Goal: Connect with others: Participate in discussion

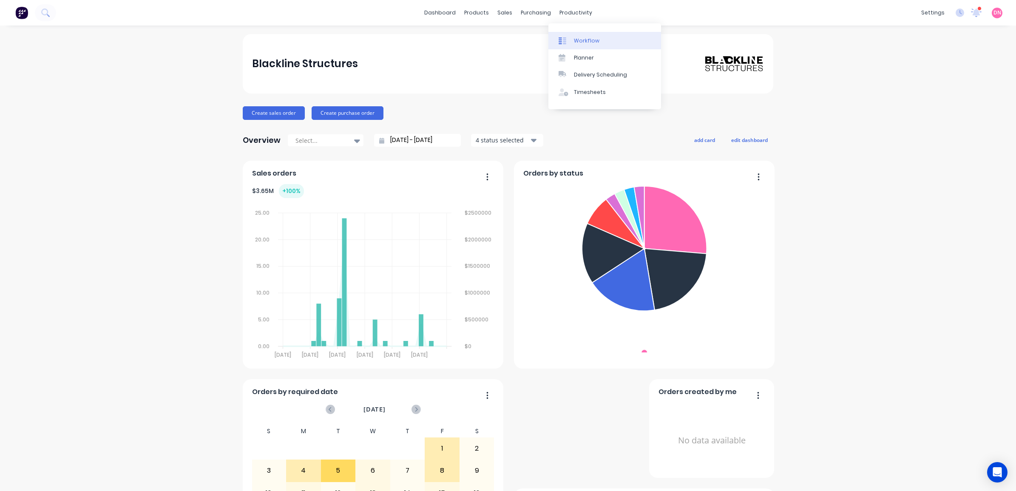
click at [570, 41] on div at bounding box center [565, 41] width 13 height 8
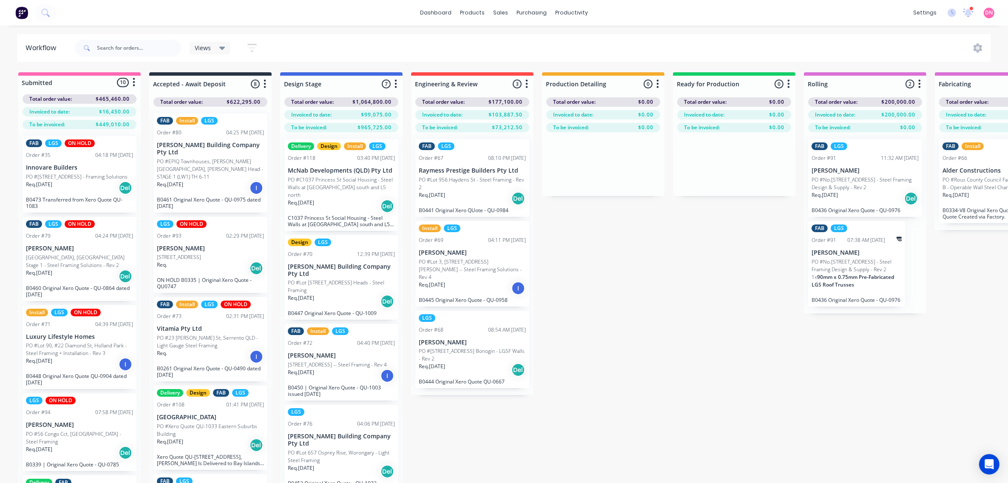
click at [841, 199] on div "Req. [DATE] Del" at bounding box center [865, 198] width 107 height 14
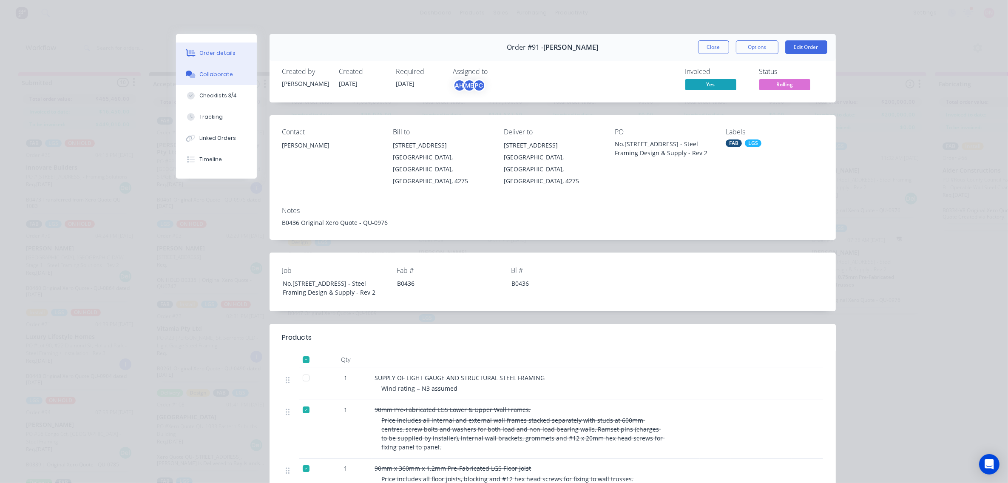
click at [206, 71] on div "Collaborate" at bounding box center [216, 75] width 34 height 8
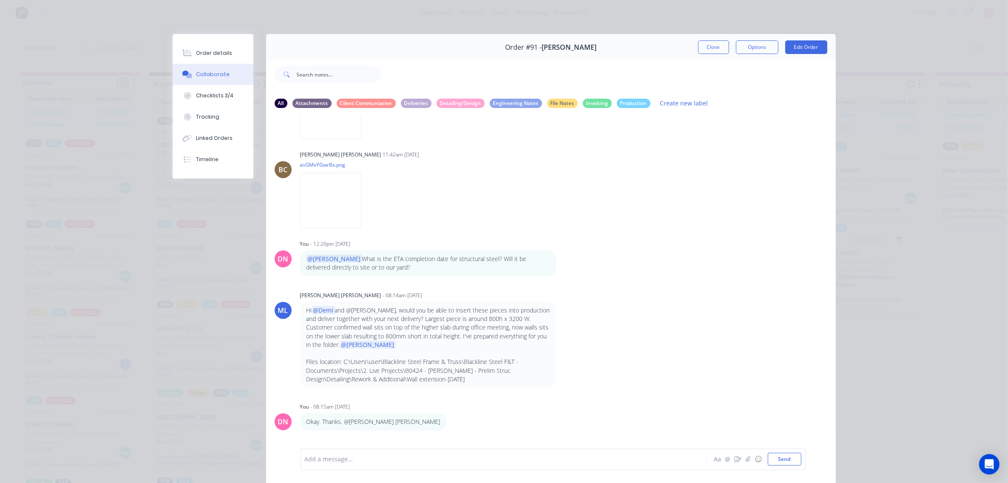
scroll to position [3987, 0]
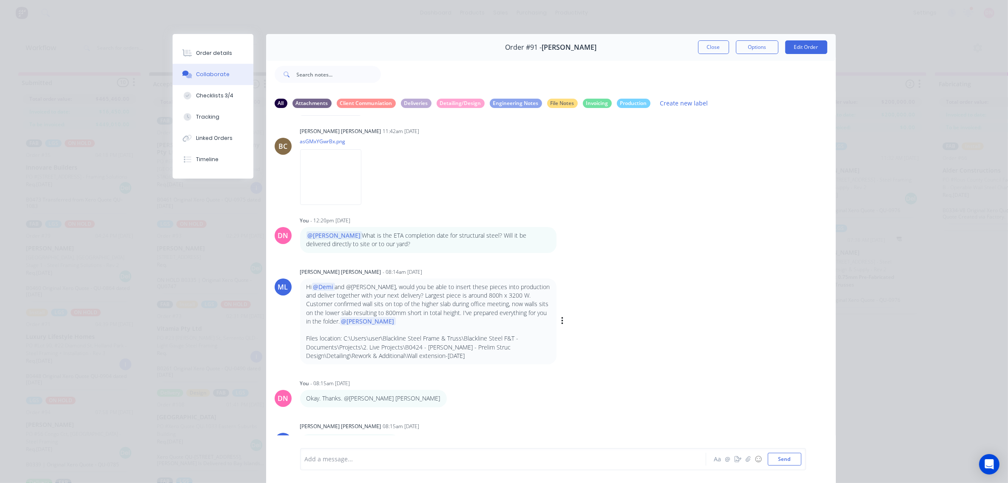
click at [341, 334] on p at bounding box center [429, 330] width 244 height 9
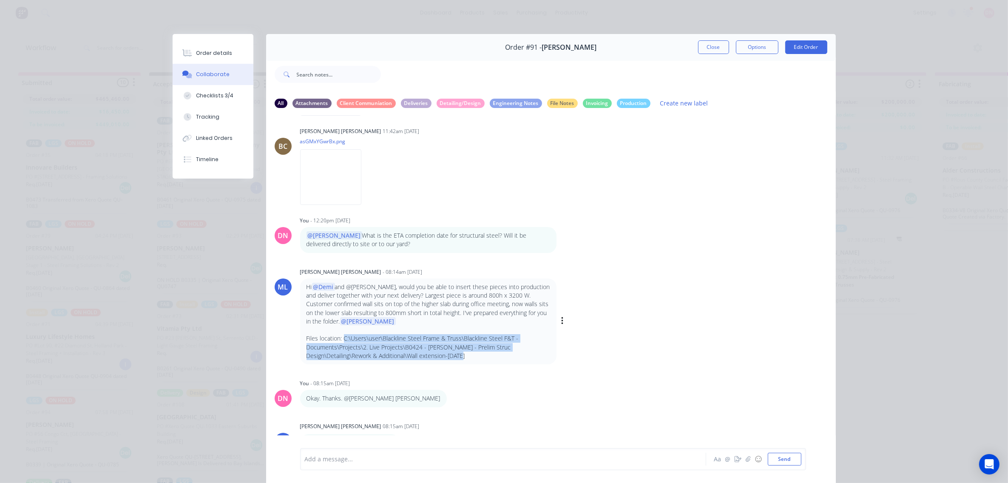
drag, startPoint x: 339, startPoint y: 346, endPoint x: 463, endPoint y: 370, distance: 126.2
click at [463, 365] on div "Hi @[PERSON_NAME] and @[PERSON_NAME], would you be able to insert these pieces …" at bounding box center [428, 322] width 256 height 86
copy p "C:\Users\user\Blackline Steel Frame & Truss\Blackline Steel F&T - Documents\Pro…"
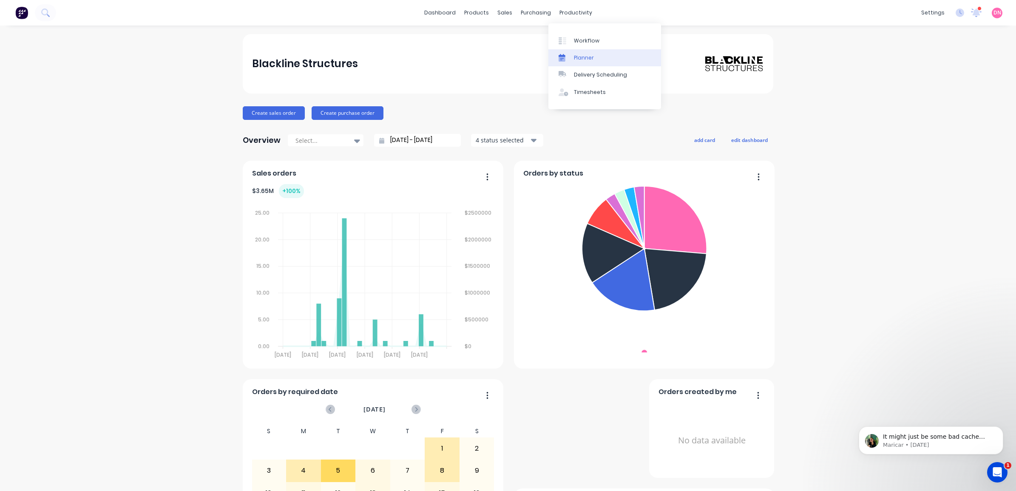
click at [589, 54] on div "Planner" at bounding box center [584, 58] width 20 height 8
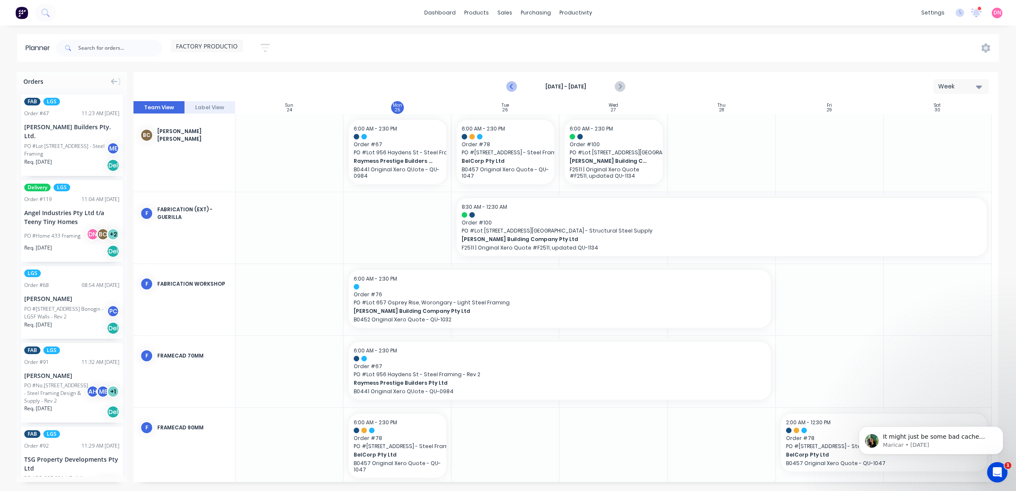
click at [515, 83] on icon "Previous page" at bounding box center [512, 87] width 10 height 10
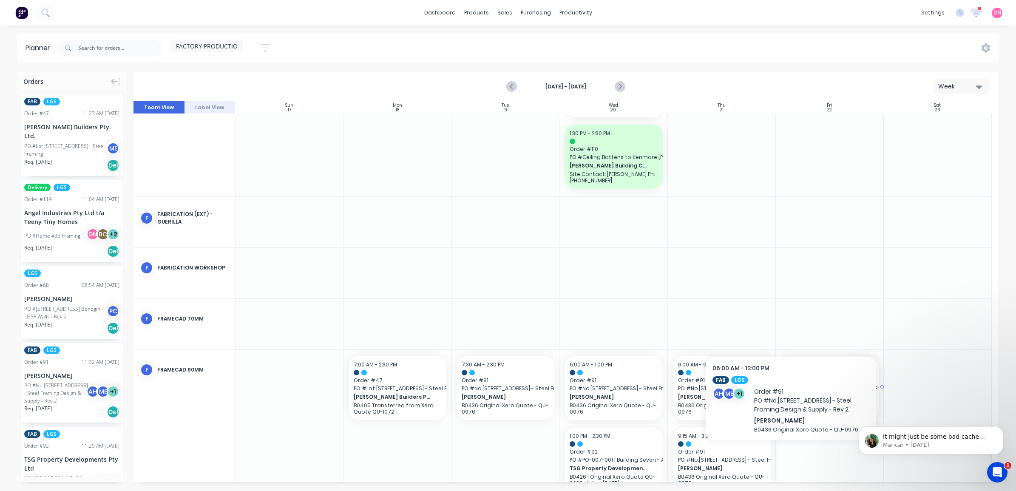
scroll to position [90, 0]
